Goal: Task Accomplishment & Management: Use online tool/utility

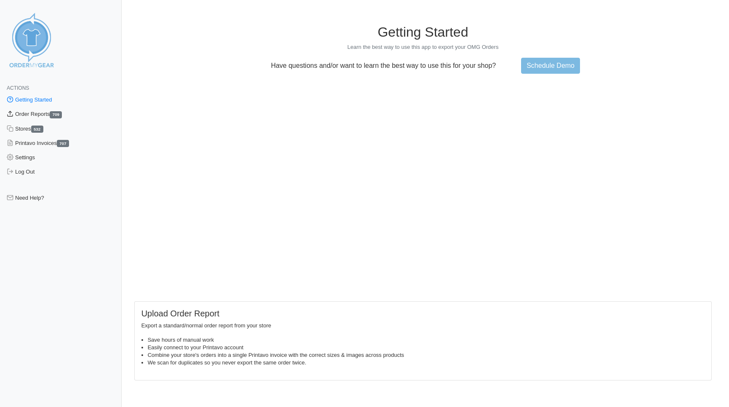
click at [43, 111] on link "Order Reports 709" at bounding box center [61, 114] width 122 height 14
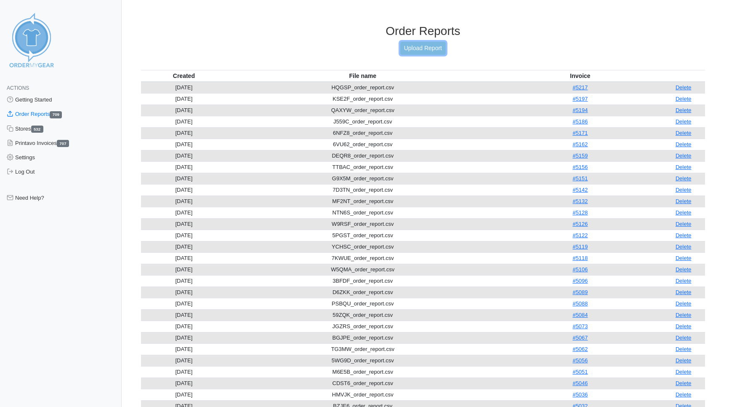
click at [414, 50] on link "Upload Report" at bounding box center [422, 48] width 45 height 13
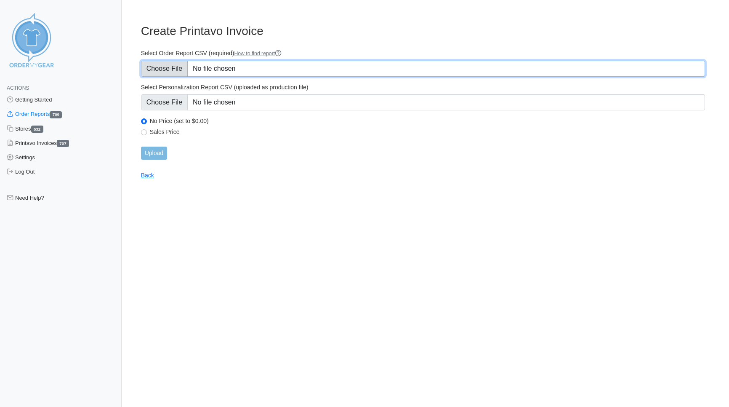
click at [170, 70] on input "Select Order Report CSV (required) How to find report" at bounding box center [423, 69] width 564 height 16
type input "C:\fakepath\NWPPP_order_report.csv"
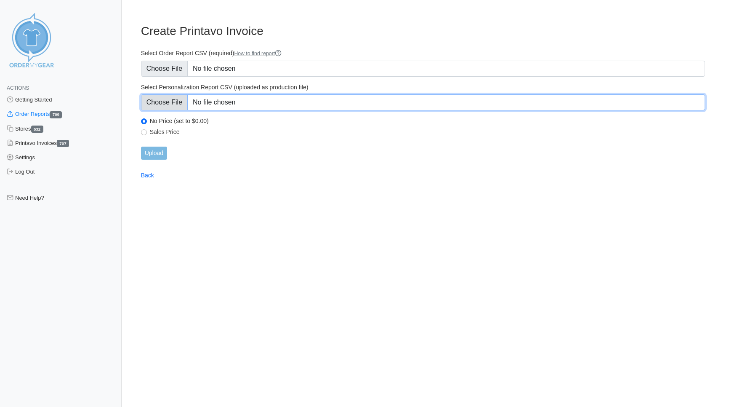
click at [167, 101] on input "Select Personalization Report CSV (uploaded as production file)" at bounding box center [423, 102] width 564 height 16
type input "C:\fakepath\NWPPP_personalization_report.csv"
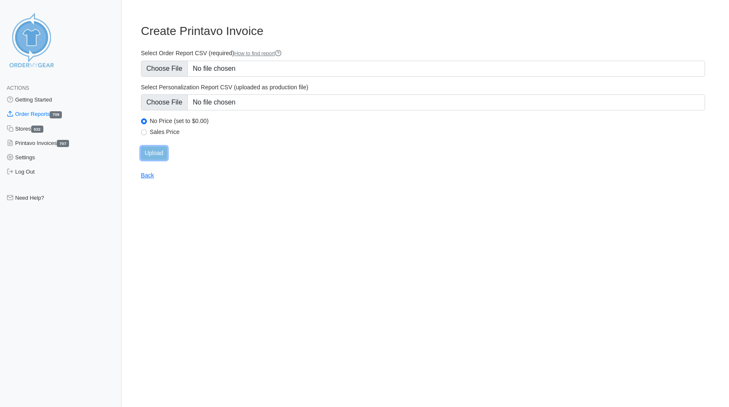
click at [160, 154] on input "Upload" at bounding box center [154, 152] width 26 height 13
